Goal: Information Seeking & Learning: Learn about a topic

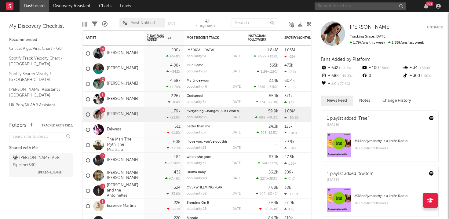
click at [357, 4] on input "text" at bounding box center [360, 6] width 92 height 8
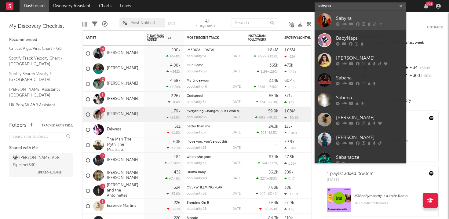
type input "sabyna"
click at [350, 20] on div "Sabyna" at bounding box center [369, 18] width 67 height 7
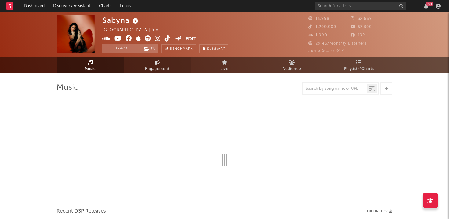
click at [169, 63] on link "Engagement" at bounding box center [157, 64] width 67 height 17
select select "1w"
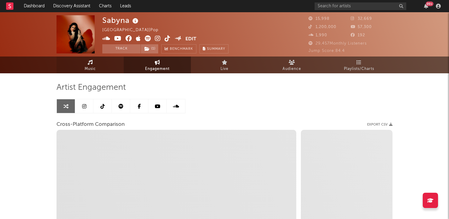
click at [81, 67] on link "Music" at bounding box center [89, 64] width 67 height 17
select select "6m"
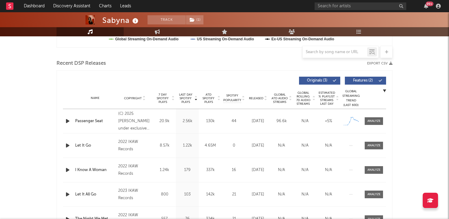
scroll to position [198, 0]
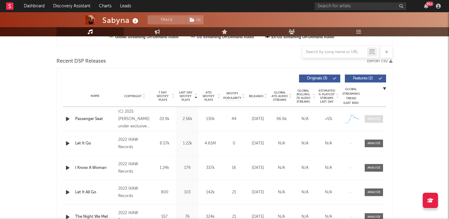
click at [378, 119] on div at bounding box center [373, 119] width 13 height 5
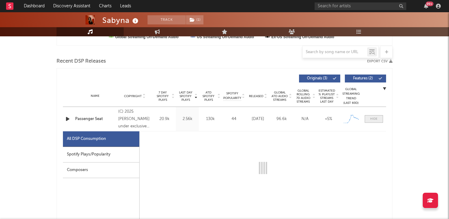
select select "1w"
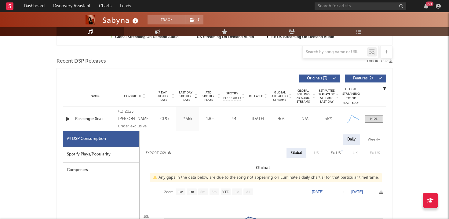
click at [102, 152] on div "Spotify Plays/Popularity" at bounding box center [101, 155] width 76 height 16
select select "1w"
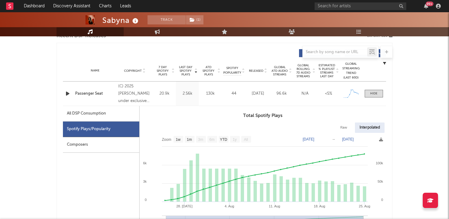
scroll to position [220, 0]
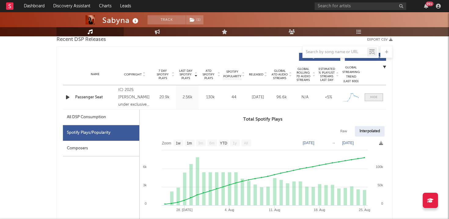
click at [367, 96] on span at bounding box center [373, 97] width 18 height 8
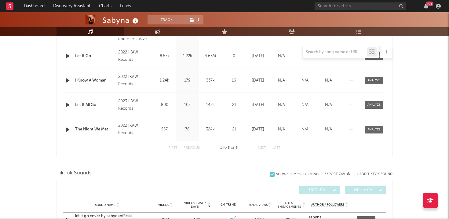
scroll to position [286, 0]
click at [72, 2] on link "Discovery Assistant" at bounding box center [72, 6] width 46 height 12
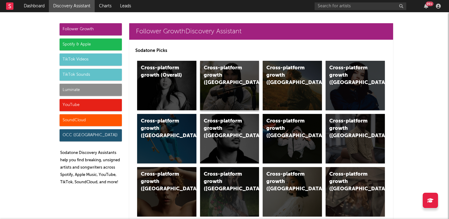
click at [221, 97] on div "Cross-platform growth ([GEOGRAPHIC_DATA])" at bounding box center [229, 85] width 59 height 49
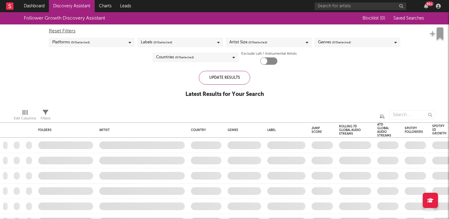
checkbox input "true"
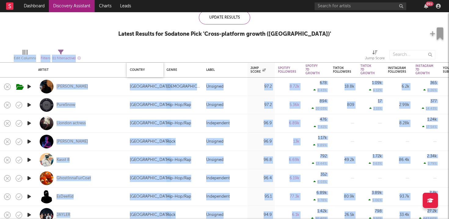
drag, startPoint x: 109, startPoint y: 55, endPoint x: 157, endPoint y: 64, distance: 48.8
click at [157, 68] on div "Artist Country Genre Label Jump Score Spotify Followers Spotify 7D Growth Spoti…" at bounding box center [224, 115] width 449 height 207
click at [156, 46] on div "Edit Columns Filters ( 11 filters active) Jump Score" at bounding box center [224, 53] width 449 height 18
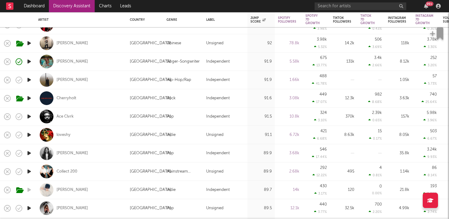
click at [100, 93] on div "Cherryholt" at bounding box center [80, 98] width 85 height 18
select select "1w"
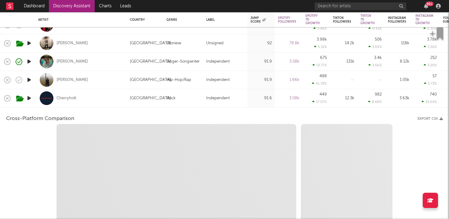
select select "1w"
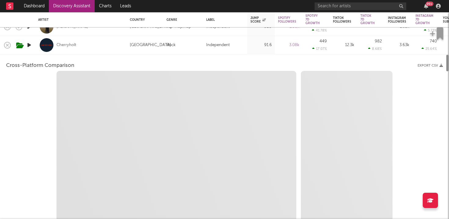
select select "1m"
